Goal: Find specific page/section: Find specific page/section

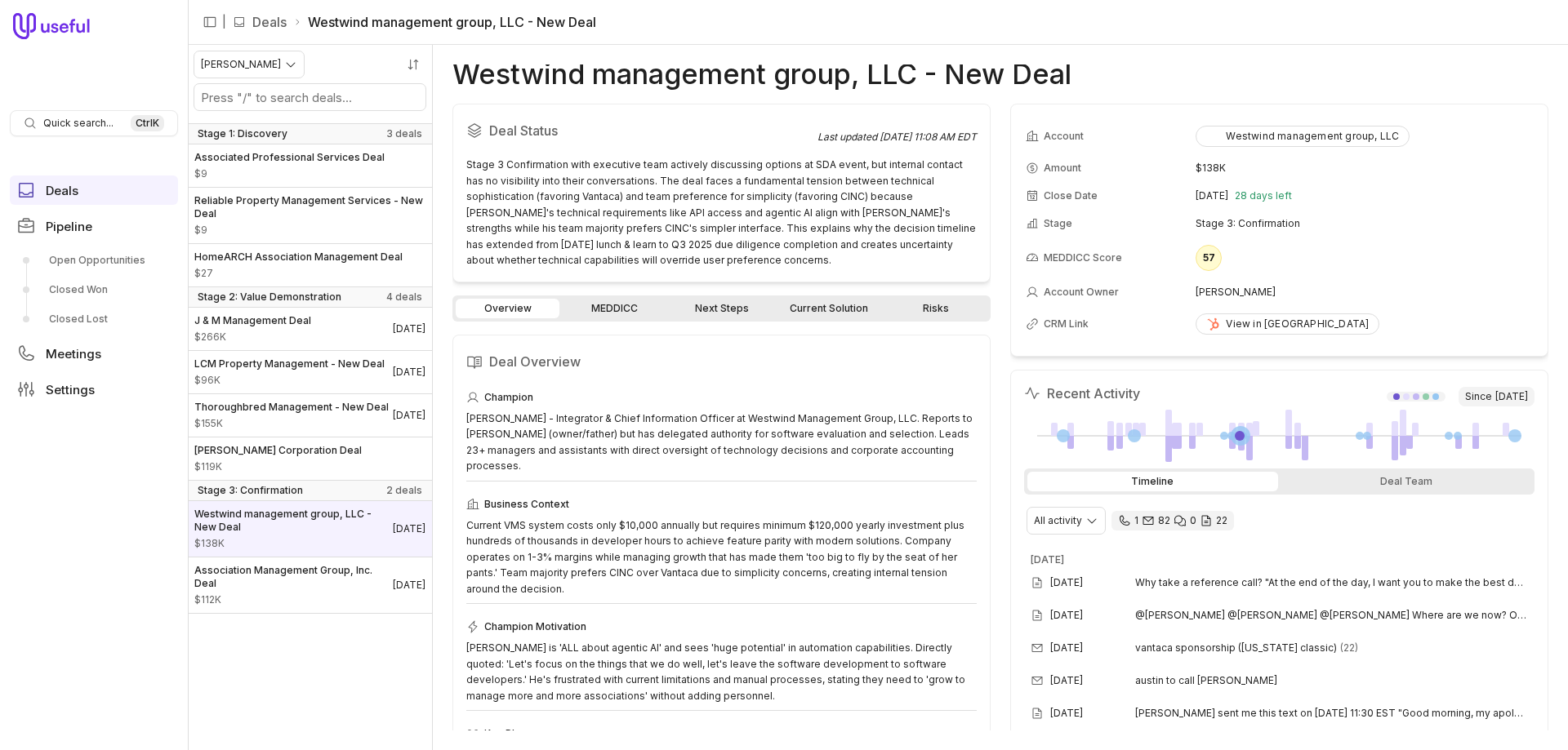
click at [823, 307] on link "Current Solution" at bounding box center [828, 308] width 104 height 20
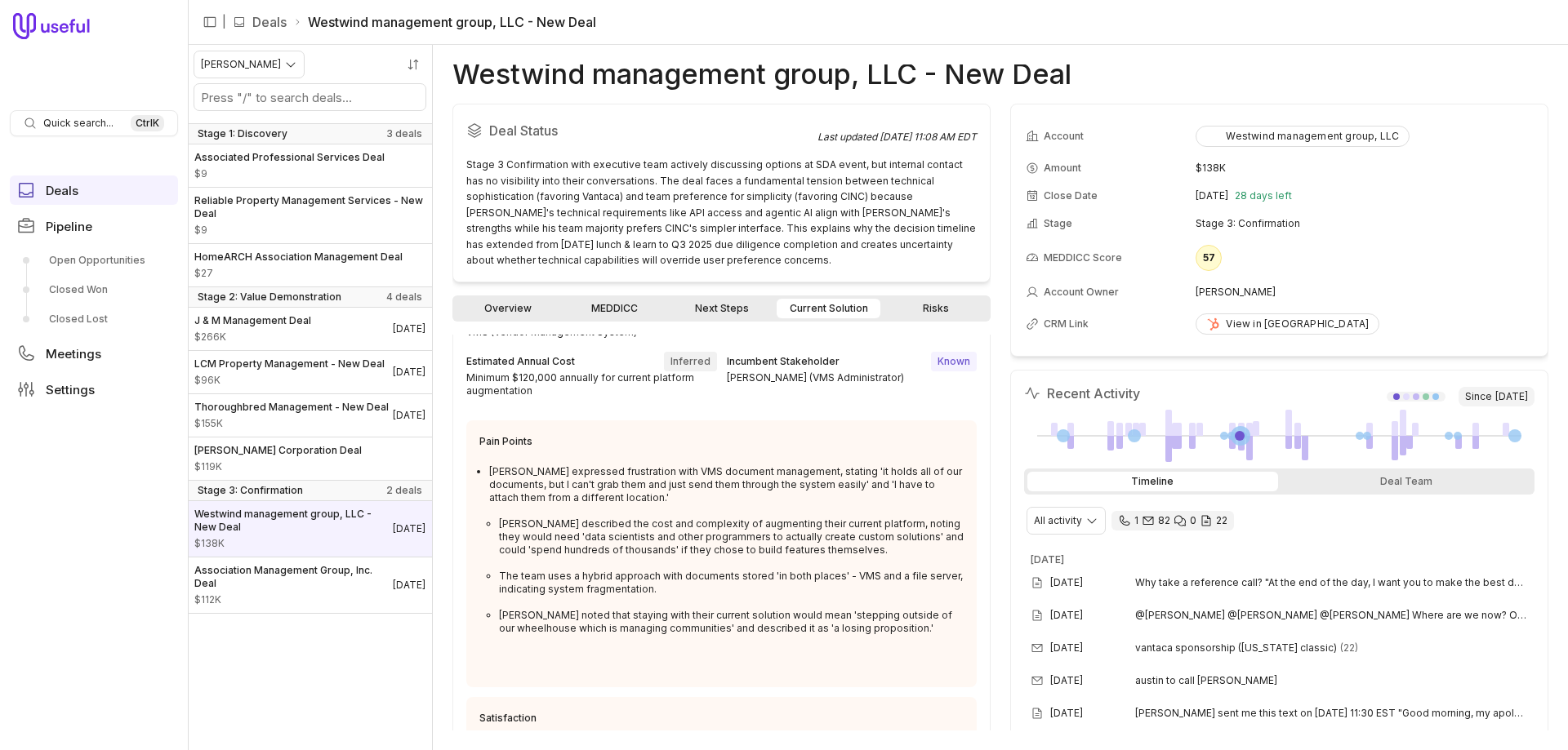
scroll to position [133, 0]
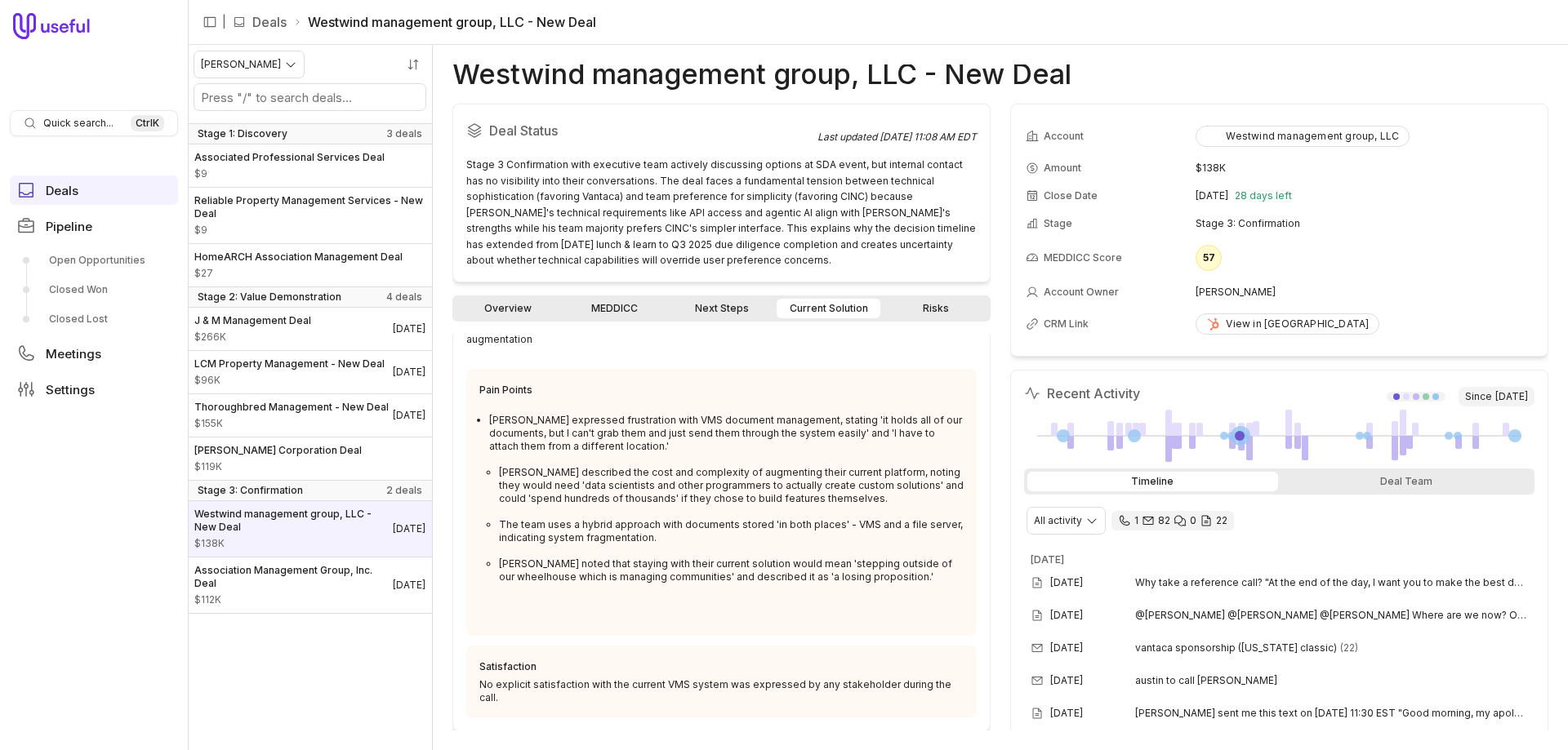
click at [717, 310] on link "Next Steps" at bounding box center [721, 308] width 104 height 20
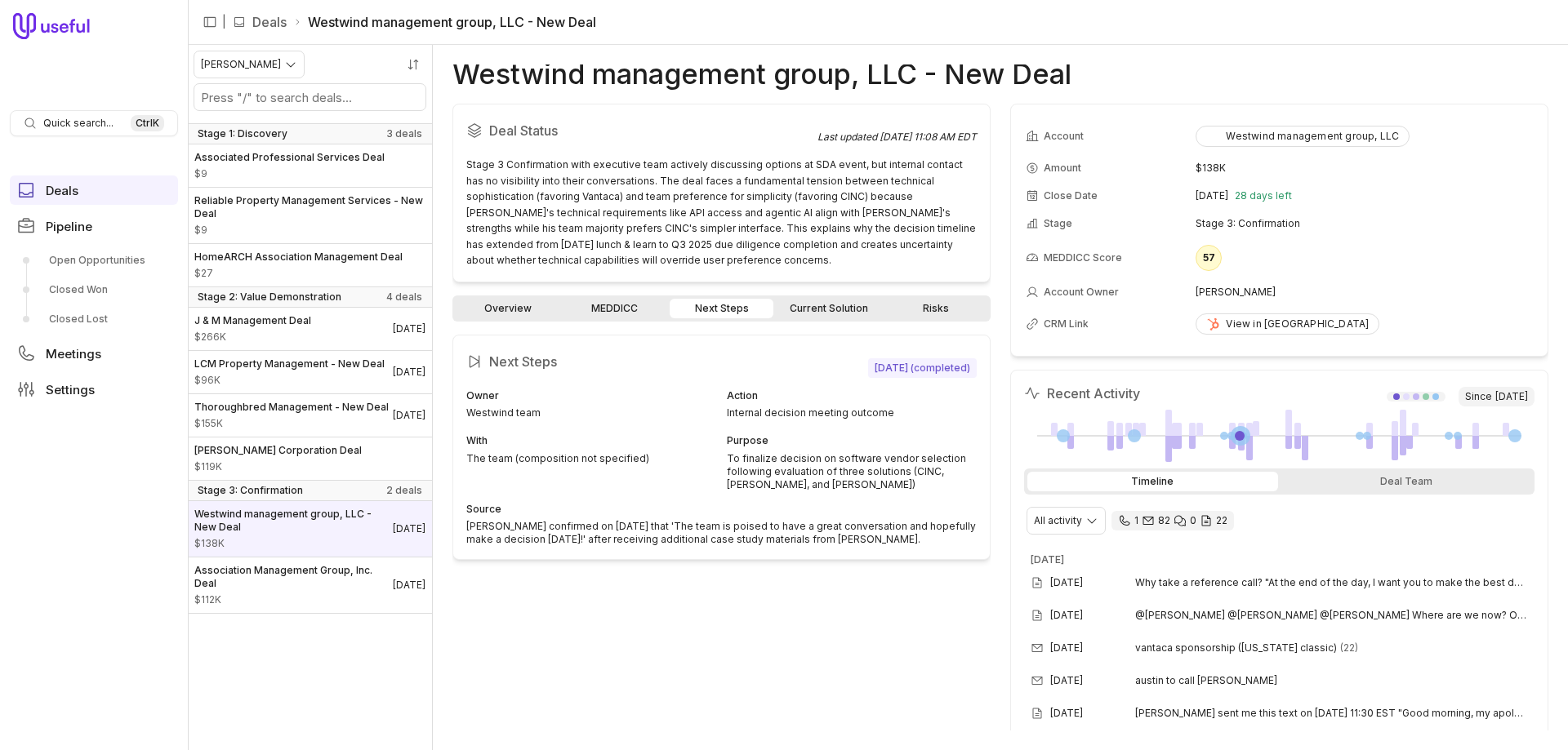
click at [609, 296] on div "Overview MEDDICC Next Steps Current Solution Risks" at bounding box center [722, 309] width 538 height 26
click at [615, 311] on link "MEDDICC" at bounding box center [614, 308] width 104 height 20
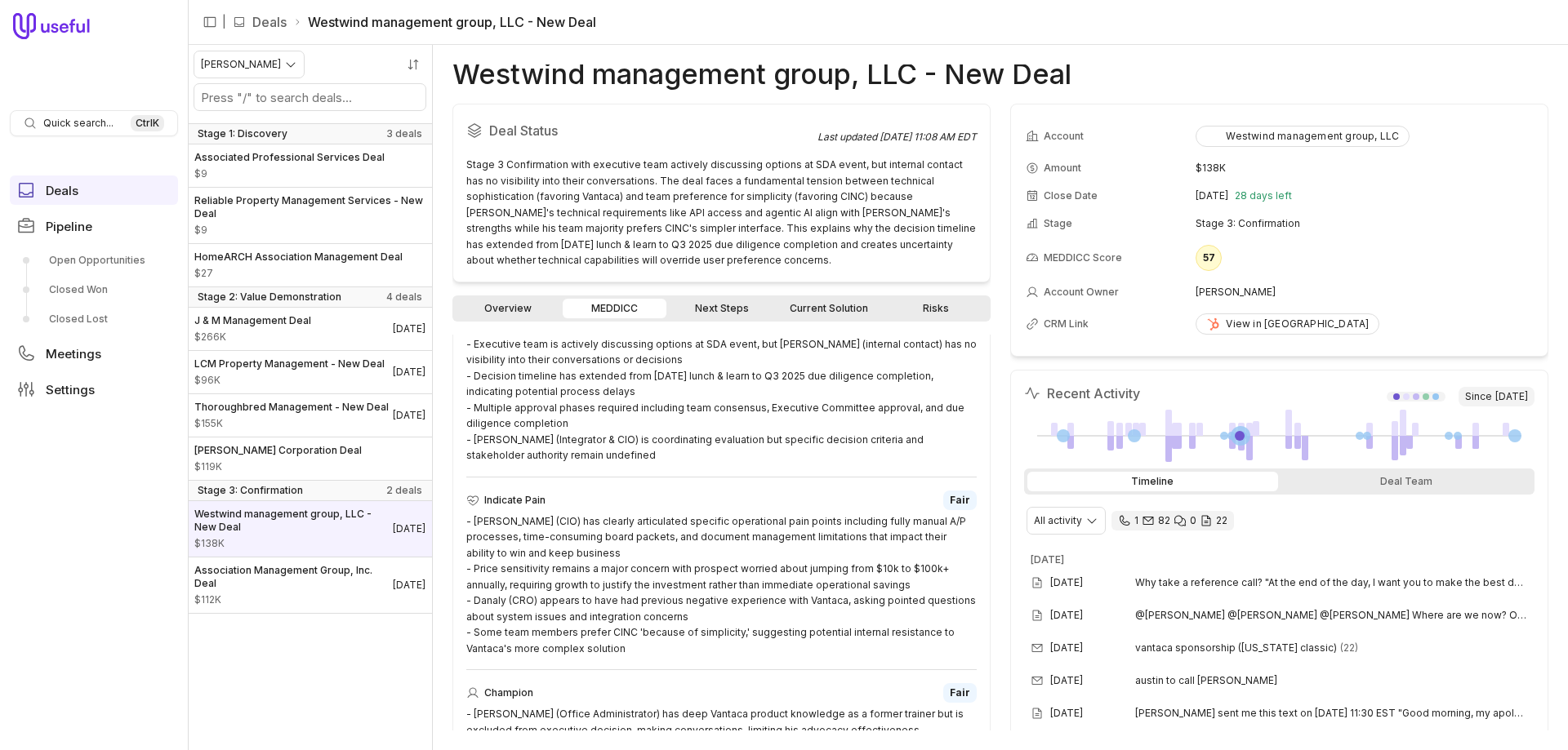
scroll to position [1012, 0]
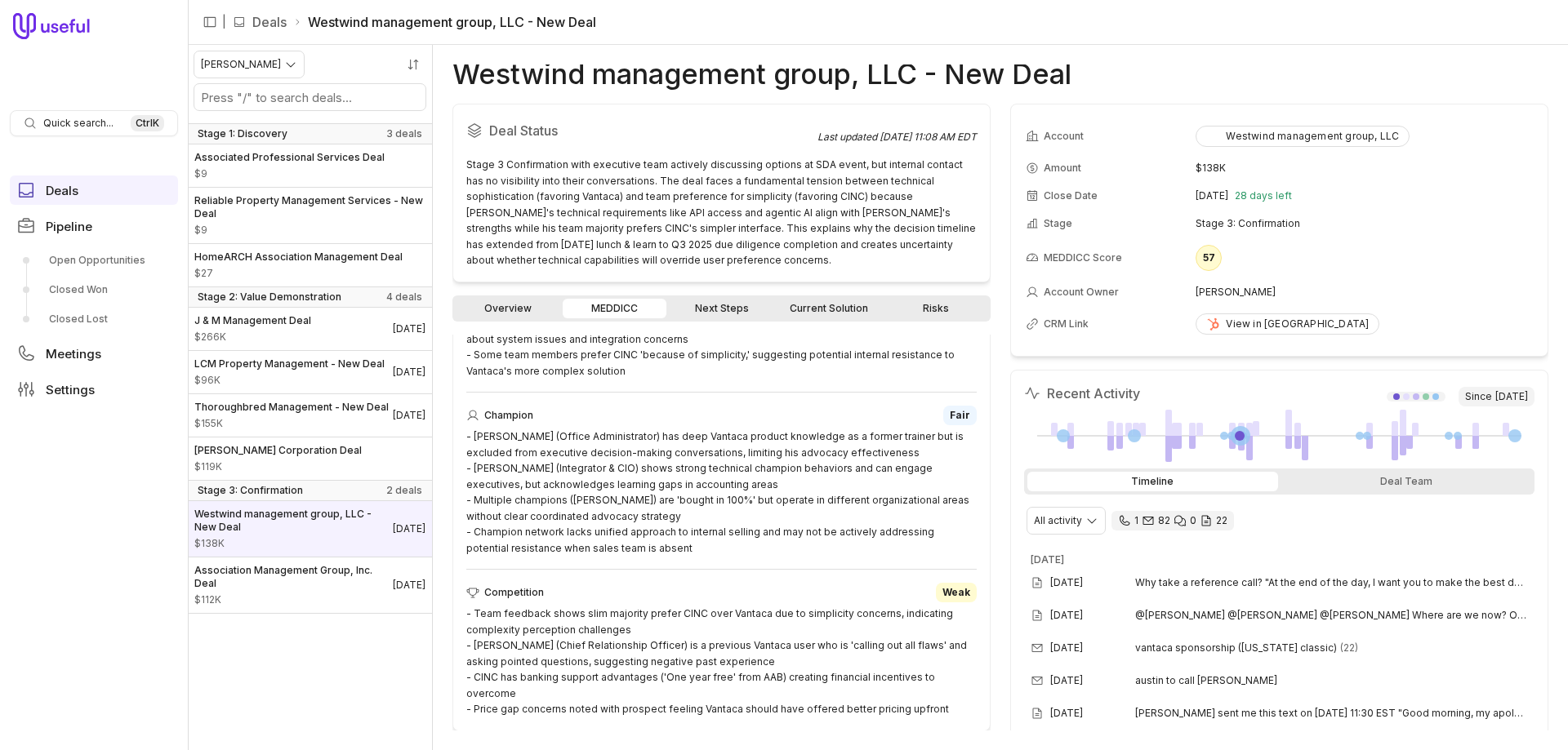
click at [496, 314] on link "Overview" at bounding box center [508, 308] width 104 height 20
